Goal: Check status: Check status

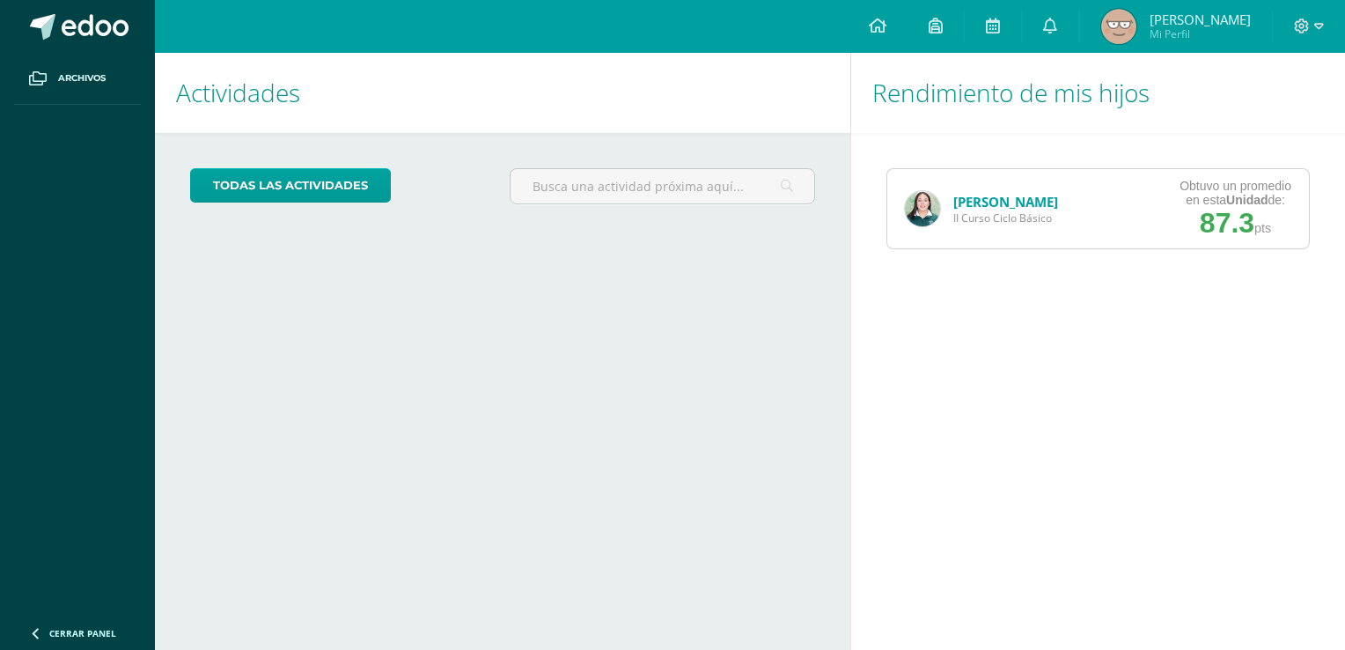
click at [919, 208] on img at bounding box center [922, 208] width 35 height 35
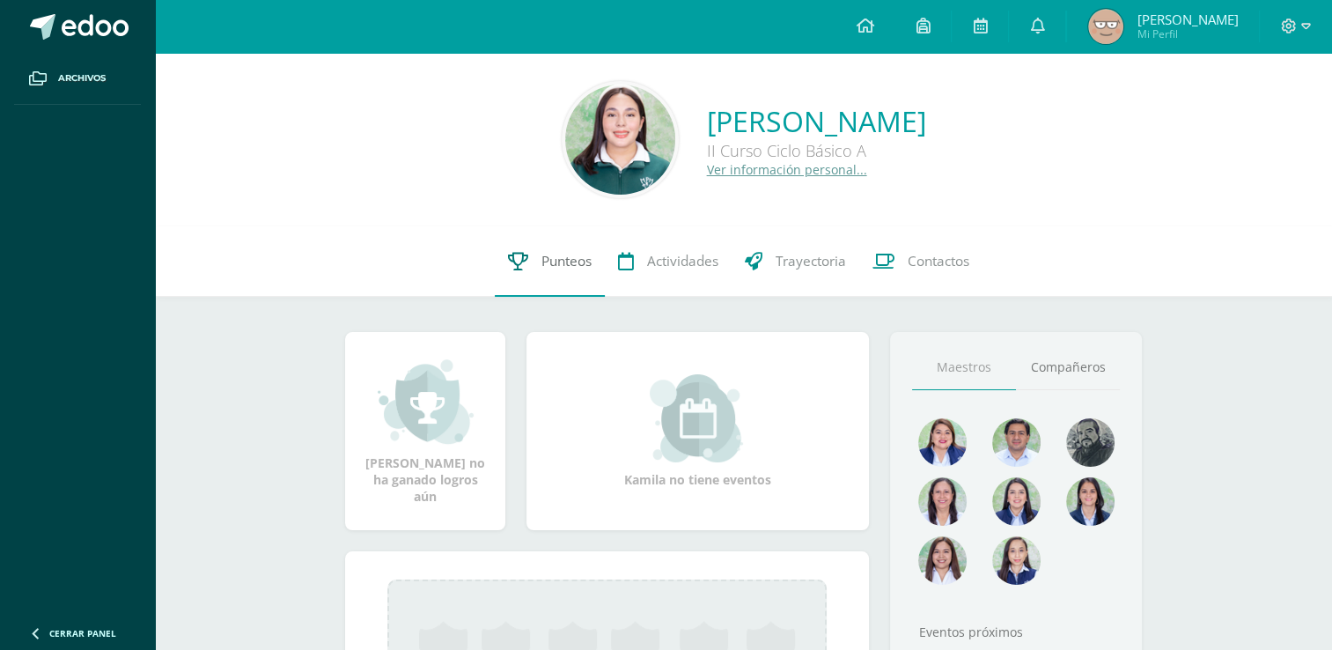
click at [550, 254] on span "Punteos" at bounding box center [566, 261] width 50 height 18
